Goal: Task Accomplishment & Management: Manage account settings

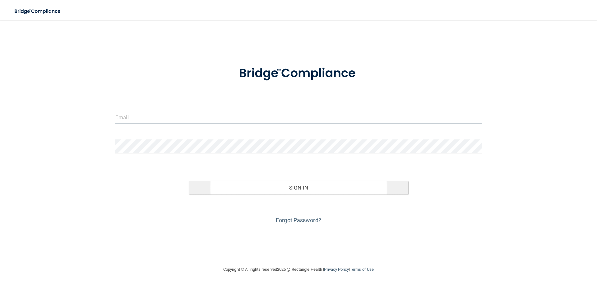
type input "[EMAIL_ADDRESS][DOMAIN_NAME]"
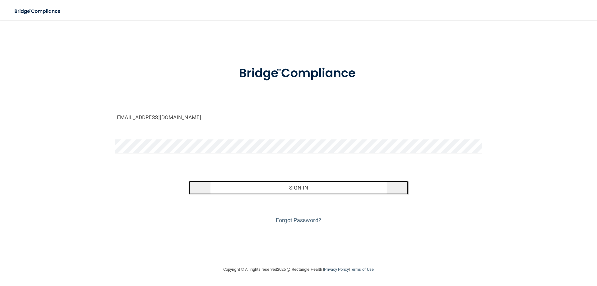
click at [302, 190] on button "Sign In" at bounding box center [299, 188] width 220 height 14
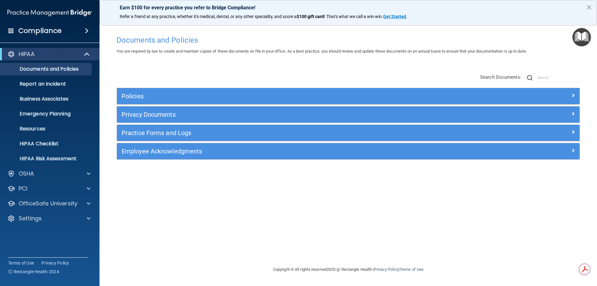
click at [85, 32] on span at bounding box center [87, 30] width 4 height 7
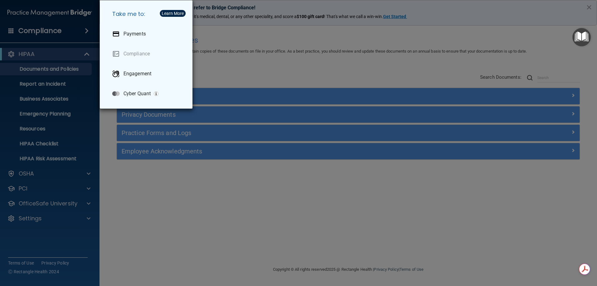
click at [44, 14] on div "Take me to: Payments Compliance Engagement Cyber Quant" at bounding box center [298, 143] width 597 height 286
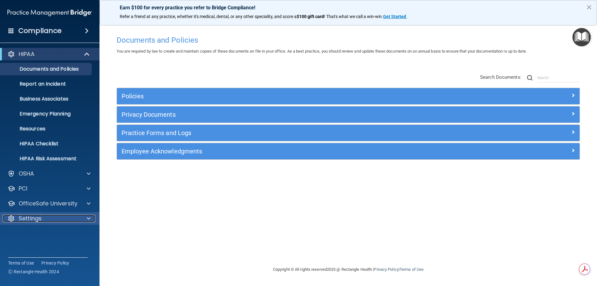
click at [32, 219] on p "Settings" at bounding box center [30, 218] width 23 height 7
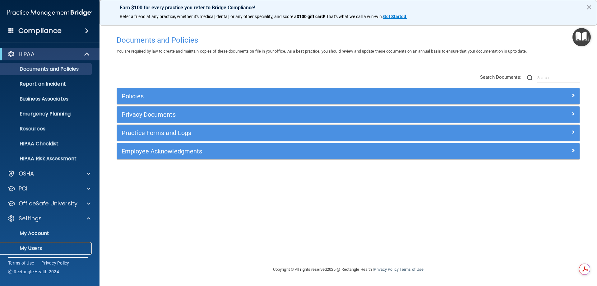
click at [34, 249] on p "My Users" at bounding box center [46, 248] width 85 height 6
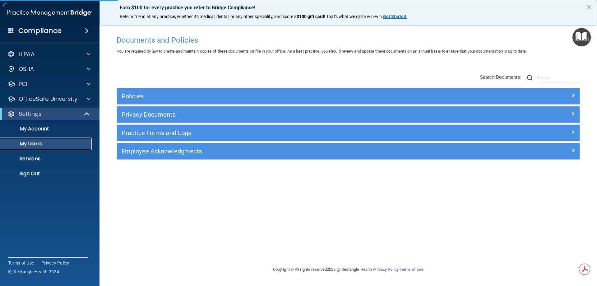
select select "20"
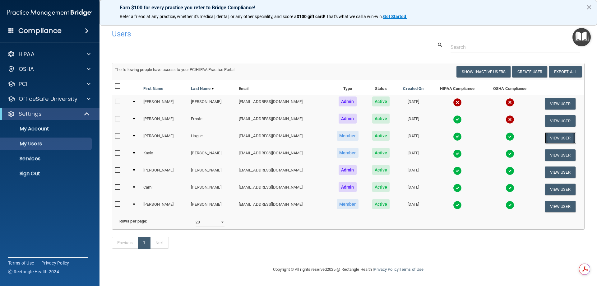
click at [551, 138] on button "View User" at bounding box center [560, 138] width 31 height 12
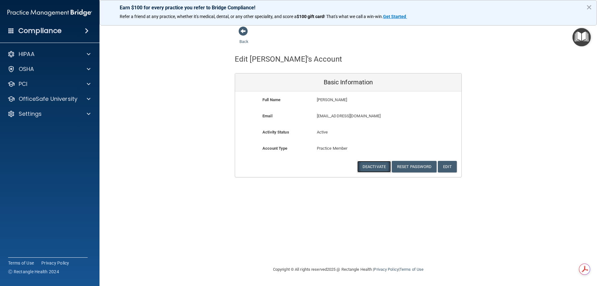
click at [373, 166] on button "Deactivate" at bounding box center [374, 167] width 34 height 12
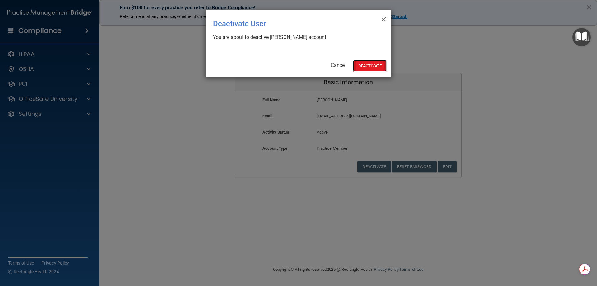
click at [372, 67] on button "Deactivate" at bounding box center [370, 66] width 34 height 12
